Goal: Check status

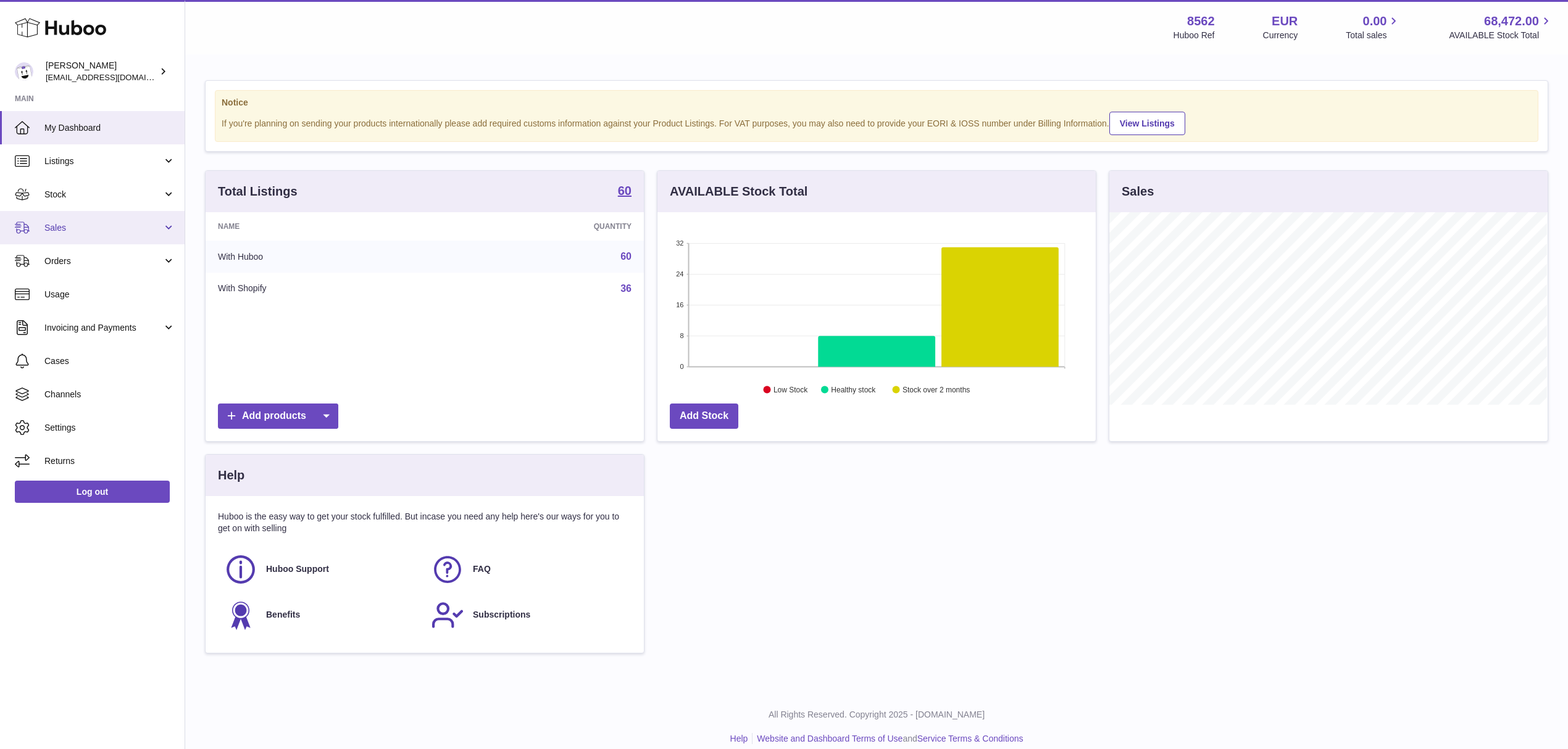
scroll to position [193, 438]
click at [114, 227] on span "Sales" at bounding box center [103, 228] width 118 height 12
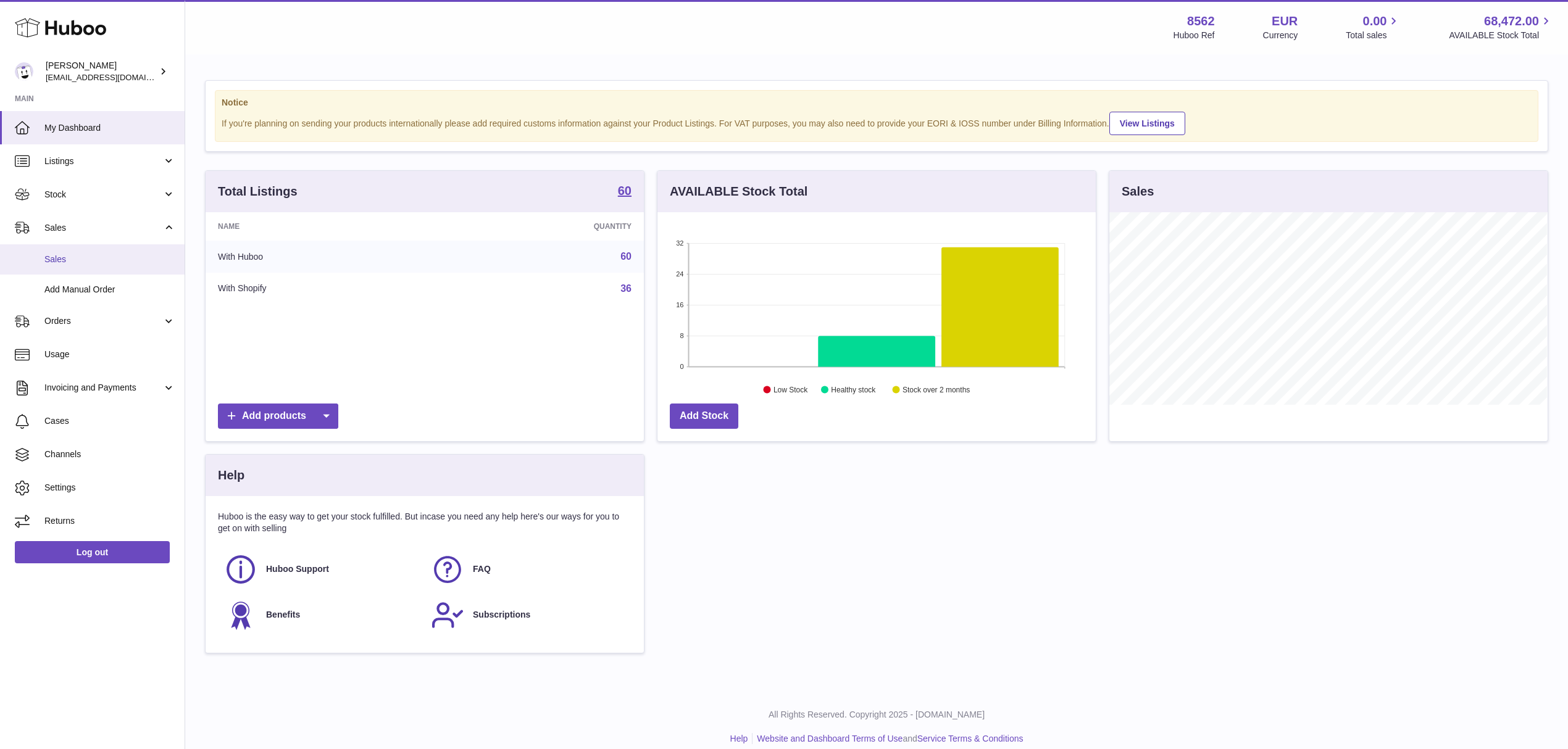
click at [97, 258] on span "Sales" at bounding box center [110, 259] width 131 height 12
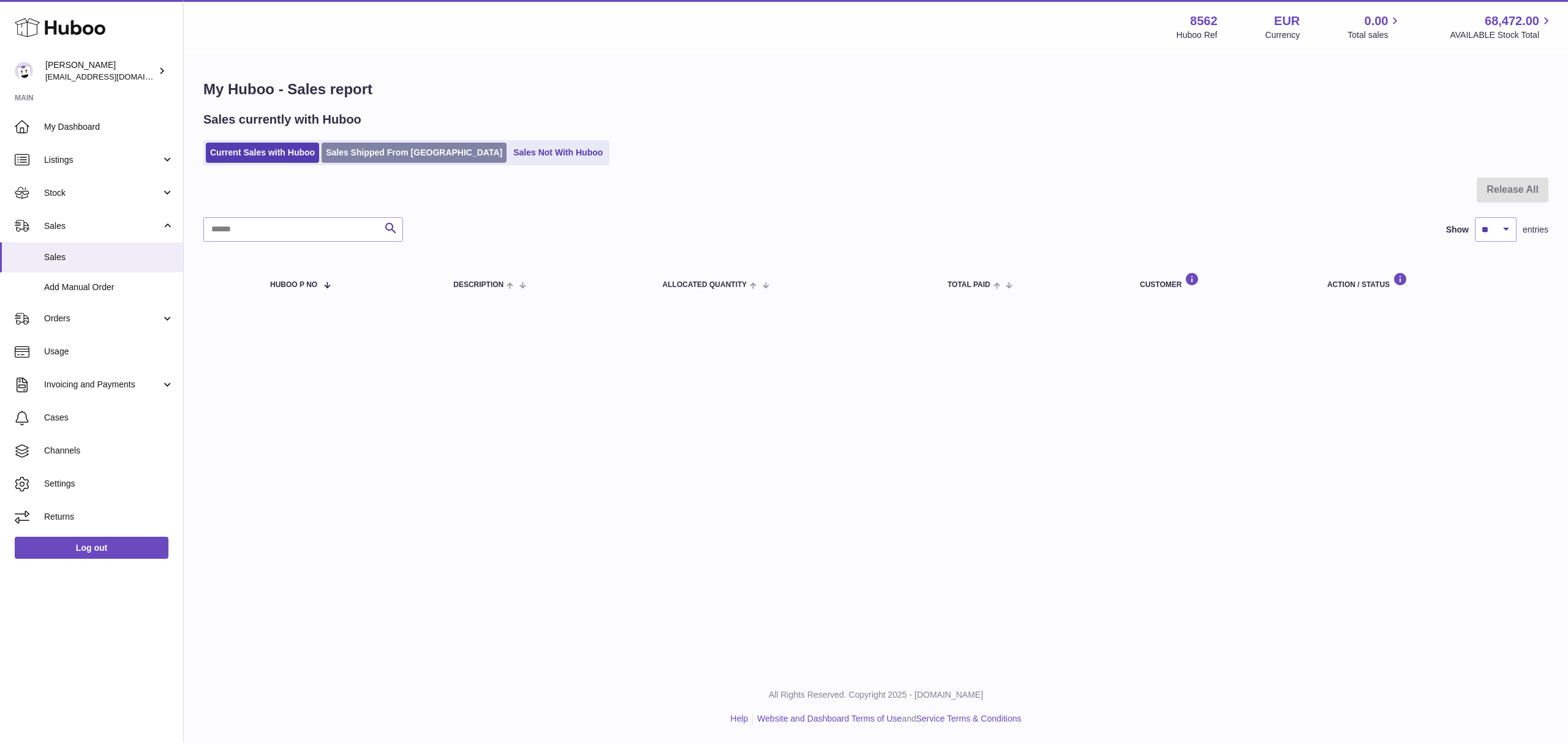
click at [417, 157] on link "Sales Shipped From [GEOGRAPHIC_DATA]" at bounding box center [414, 153] width 185 height 20
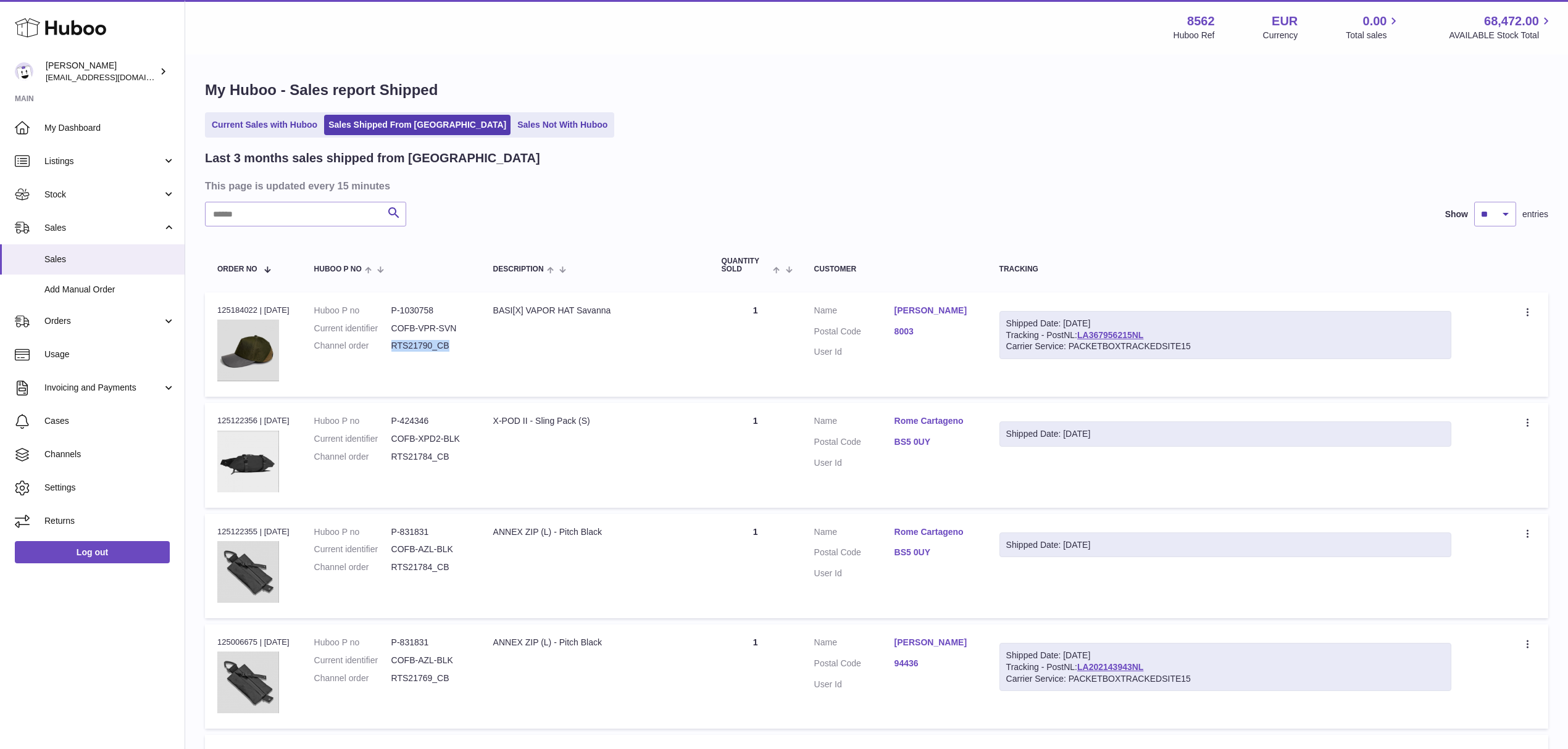
drag, startPoint x: 457, startPoint y: 344, endPoint x: 403, endPoint y: 342, distance: 54.0
click at [403, 342] on dd "RTS21790_CB" at bounding box center [429, 346] width 77 height 12
copy dd "RTS21790_CB"
